Goal: Task Accomplishment & Management: Use online tool/utility

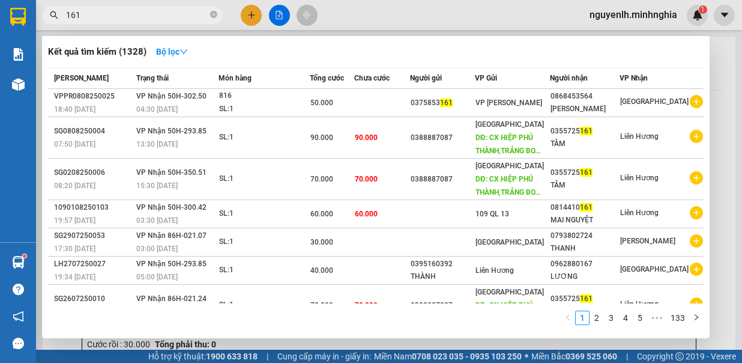
type input "161"
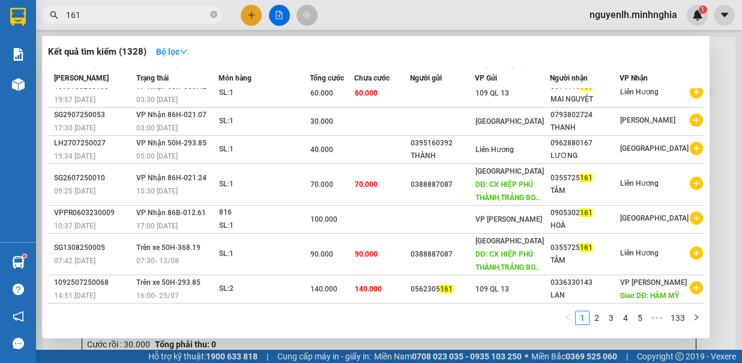
scroll to position [60, 0]
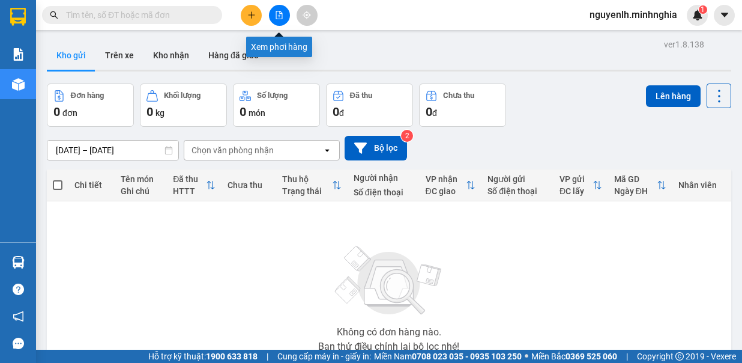
click at [285, 11] on button at bounding box center [279, 15] width 21 height 21
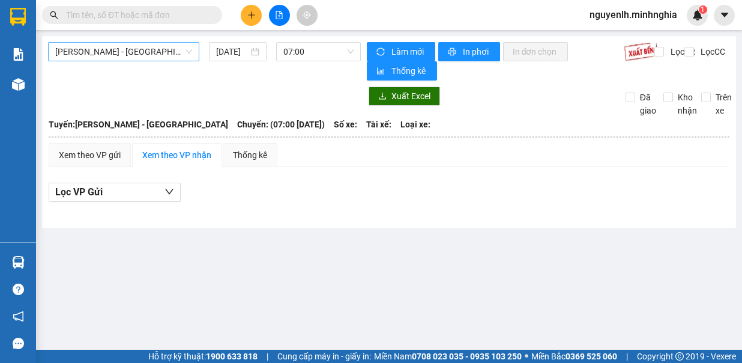
click at [156, 52] on span "[PERSON_NAME] - [GEOGRAPHIC_DATA]" at bounding box center [123, 52] width 137 height 18
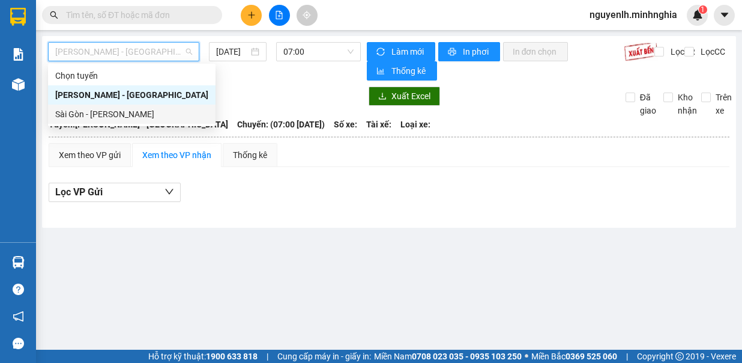
click at [138, 121] on div "Sài Gòn - [PERSON_NAME]" at bounding box center [132, 113] width 168 height 19
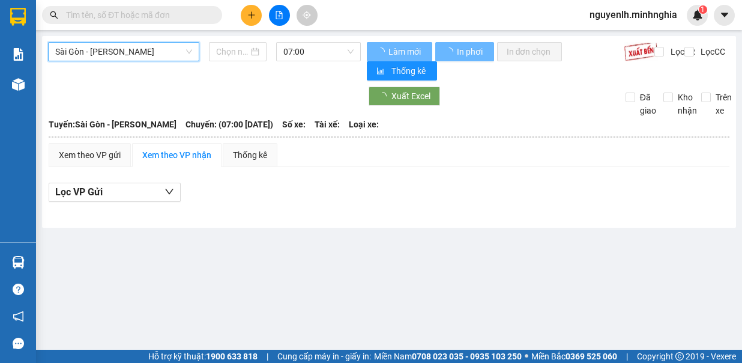
type input "[DATE]"
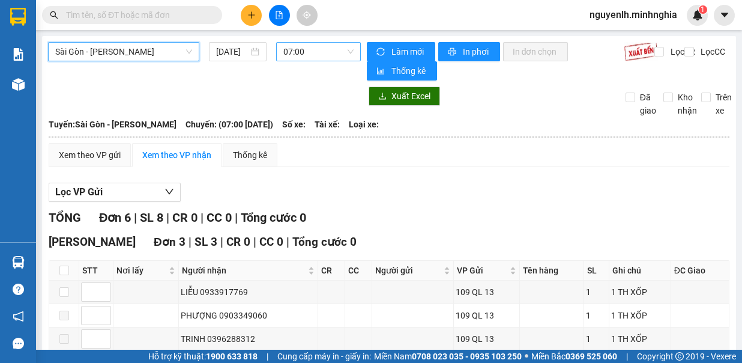
click at [295, 48] on span "07:00" at bounding box center [318, 52] width 70 height 18
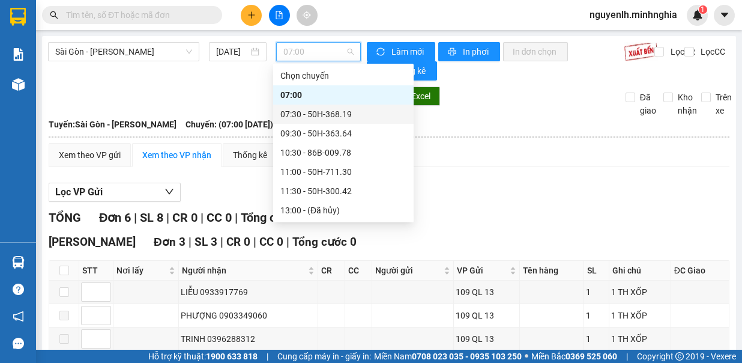
click at [322, 113] on div "07:30 - 50H-368.19" at bounding box center [343, 113] width 126 height 13
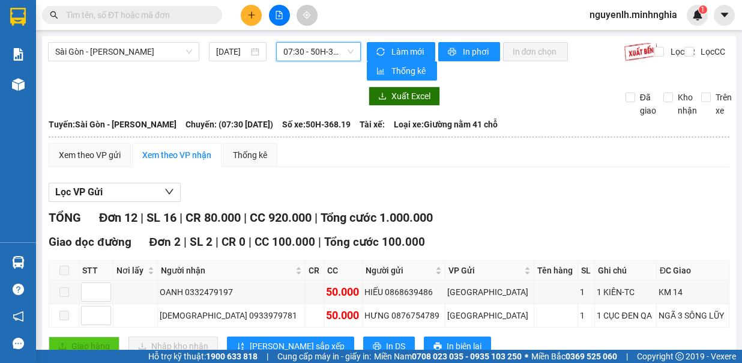
click at [318, 53] on span "07:30 - 50H-368.19" at bounding box center [318, 52] width 70 height 18
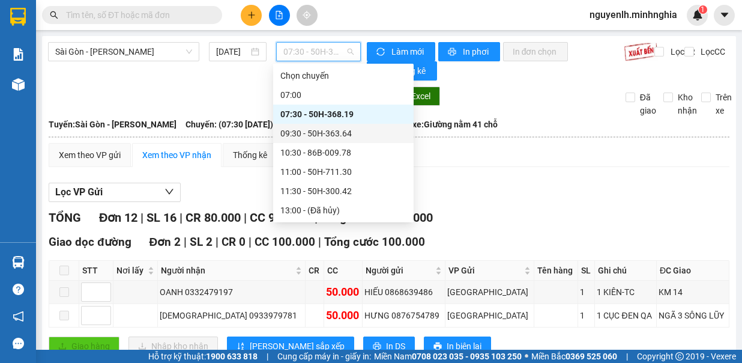
click at [342, 127] on div "09:30 - 50H-363.64" at bounding box center [343, 133] width 126 height 13
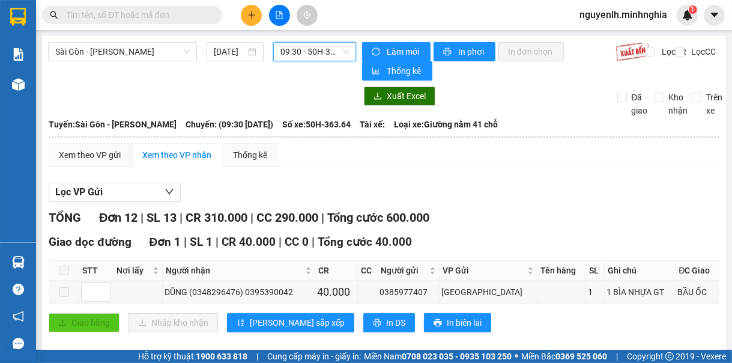
click at [306, 51] on span "09:30 - 50H-363.64" at bounding box center [314, 52] width 68 height 18
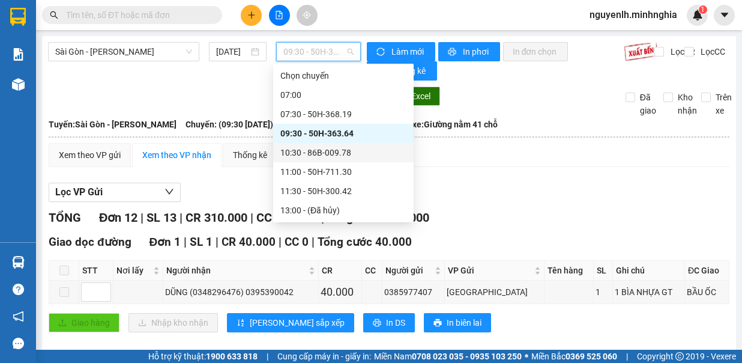
click at [339, 146] on div "10:30 - 86B-009.78" at bounding box center [343, 152] width 126 height 13
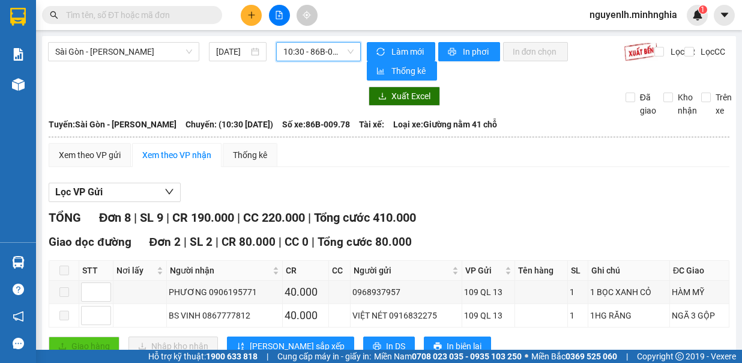
click at [312, 52] on span "10:30 - 86B-009.78" at bounding box center [318, 52] width 70 height 18
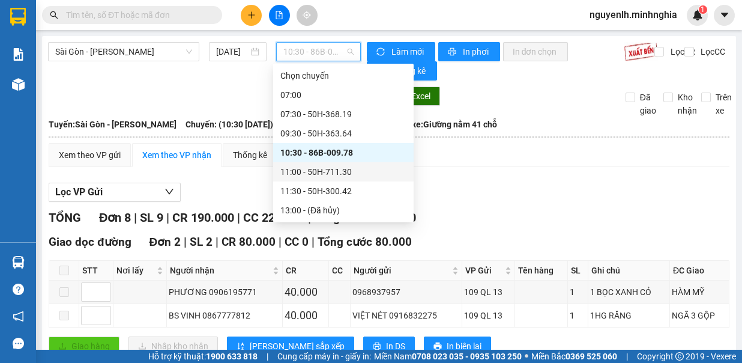
click at [365, 168] on div "11:00 - 50H-711.30" at bounding box center [343, 171] width 126 height 13
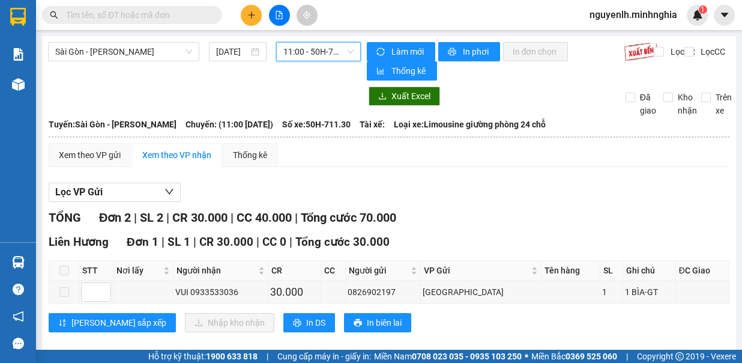
click at [316, 55] on span "11:00 - 50H-711.30" at bounding box center [318, 52] width 70 height 18
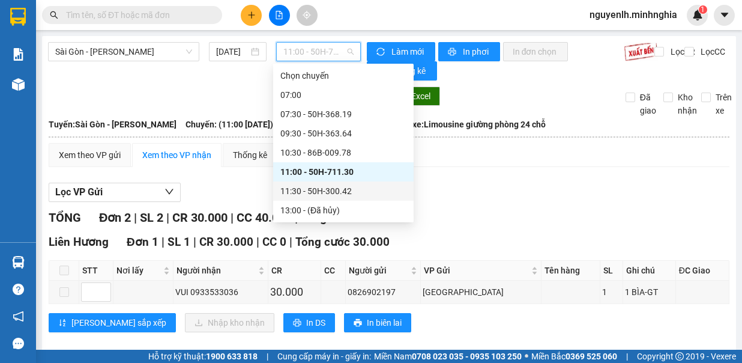
click at [334, 192] on div "11:30 - 50H-300.42" at bounding box center [343, 190] width 126 height 13
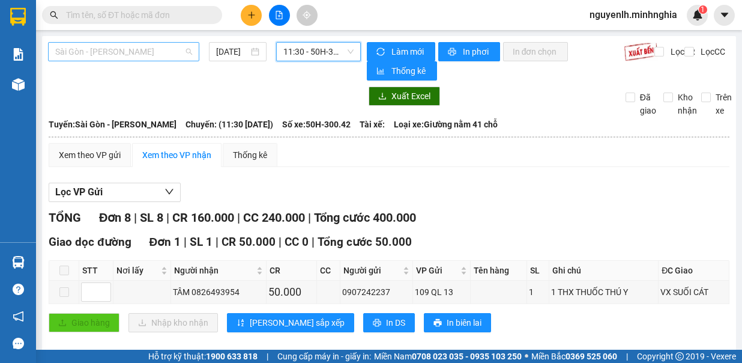
click at [154, 43] on span "Sài Gòn - [PERSON_NAME]" at bounding box center [123, 52] width 137 height 18
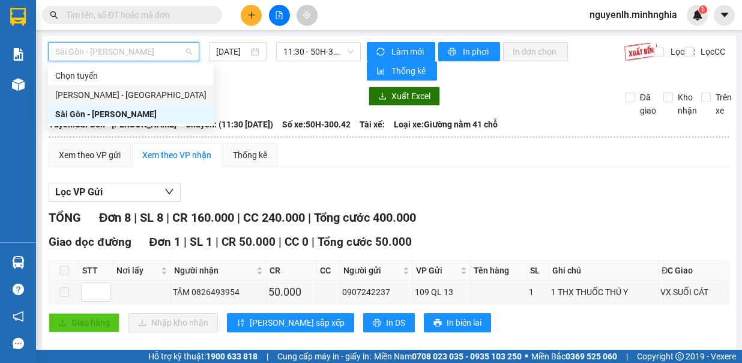
click at [159, 95] on div "[PERSON_NAME] - [GEOGRAPHIC_DATA]" at bounding box center [130, 94] width 151 height 13
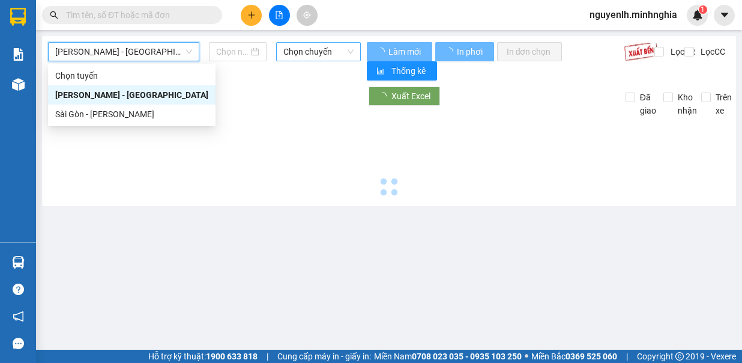
click at [312, 53] on span "Chọn chuyến" at bounding box center [318, 52] width 70 height 18
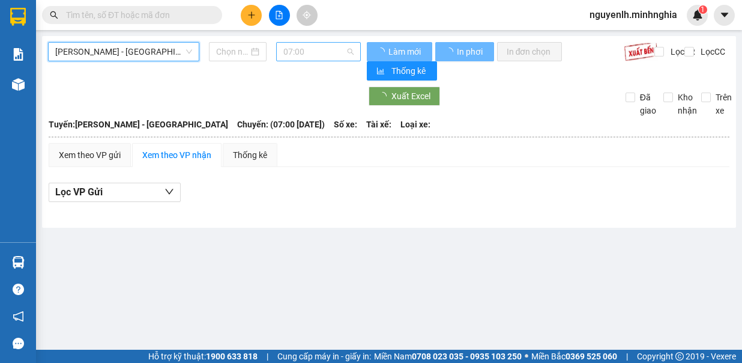
type input "[DATE]"
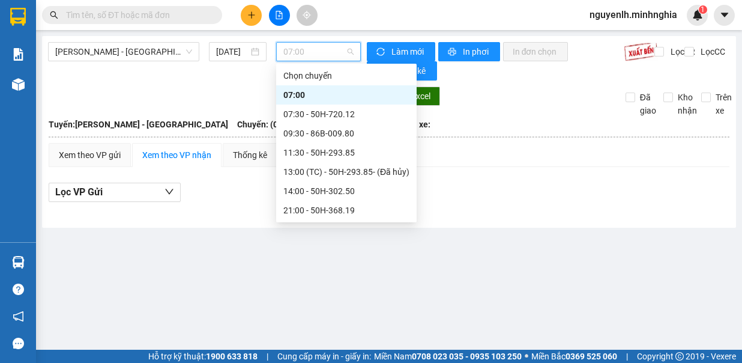
scroll to position [115, 0]
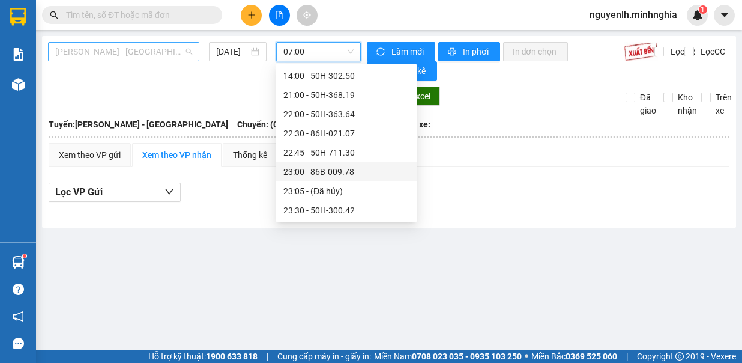
click at [139, 52] on span "[PERSON_NAME] - [GEOGRAPHIC_DATA]" at bounding box center [123, 52] width 137 height 18
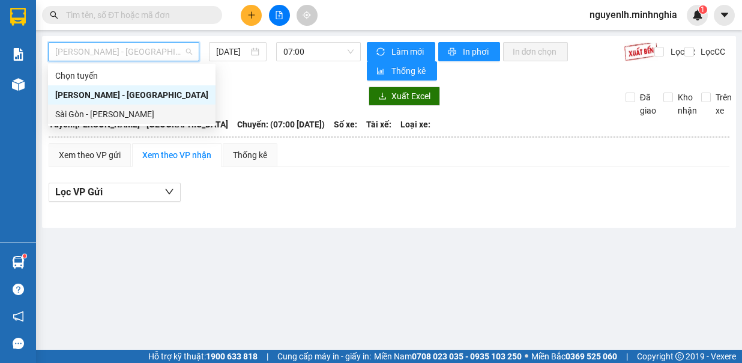
click at [86, 109] on div "Sài Gòn - [PERSON_NAME]" at bounding box center [131, 113] width 153 height 13
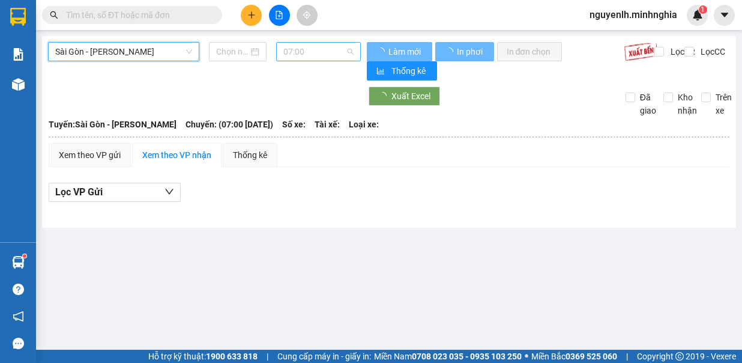
type input "[DATE]"
click at [315, 48] on span "07:00" at bounding box center [318, 52] width 70 height 18
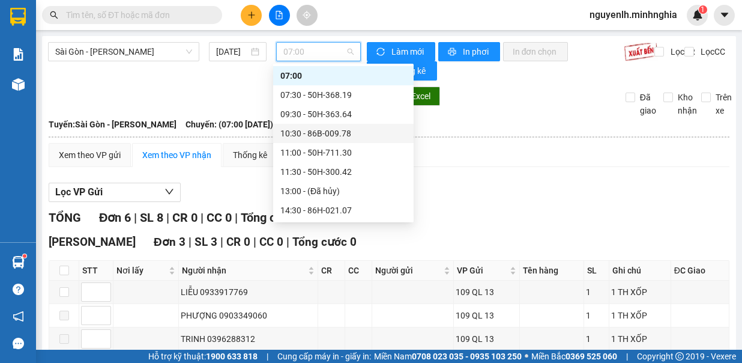
click at [349, 138] on div "10:30 - 86B-009.78" at bounding box center [343, 133] width 126 height 13
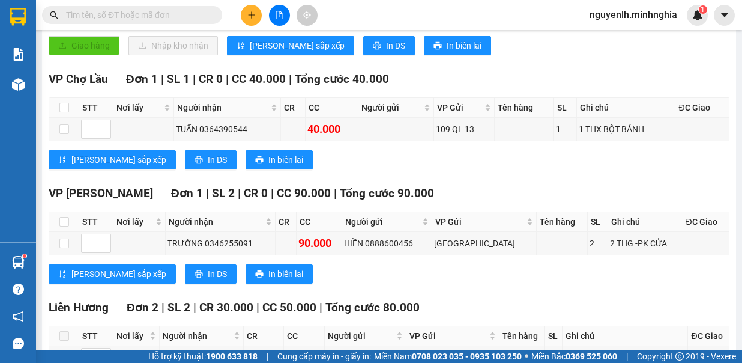
scroll to position [480, 0]
